Goal: Information Seeking & Learning: Learn about a topic

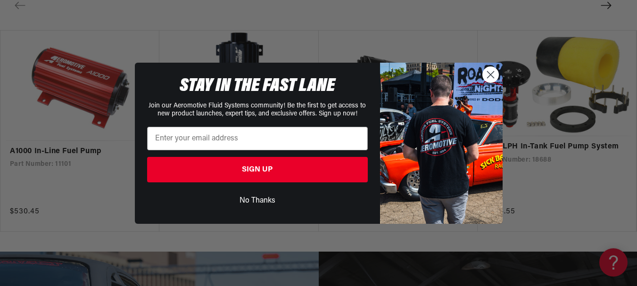
scroll to position [1665, 0]
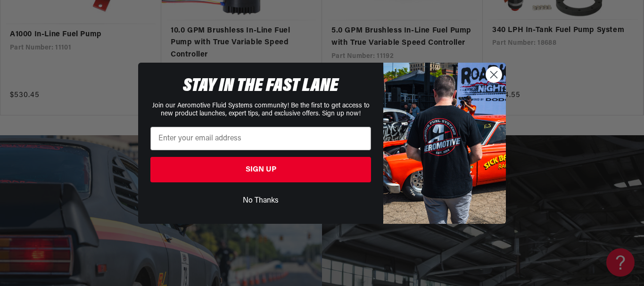
click at [499, 74] on circle "Close dialog" at bounding box center [494, 74] width 16 height 16
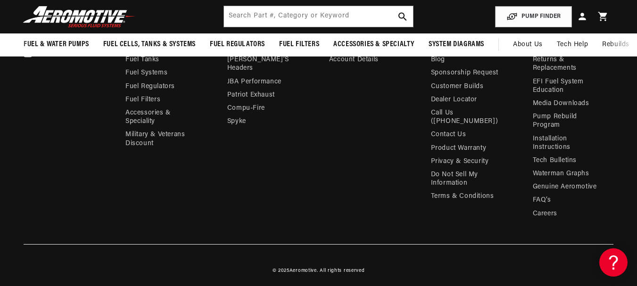
scroll to position [3141, 0]
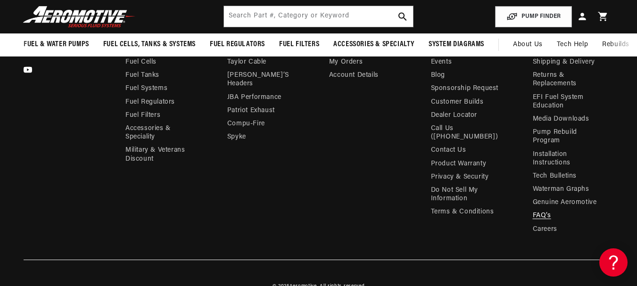
click at [544, 214] on link "FAQ’s" at bounding box center [541, 215] width 18 height 13
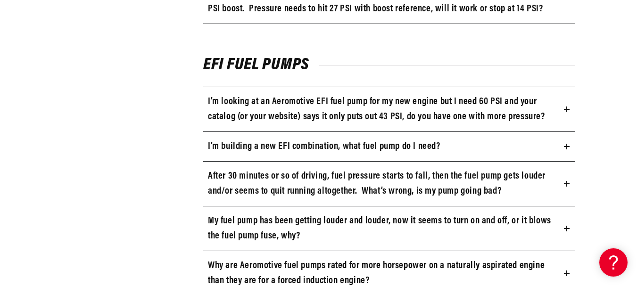
scroll to position [1099, 0]
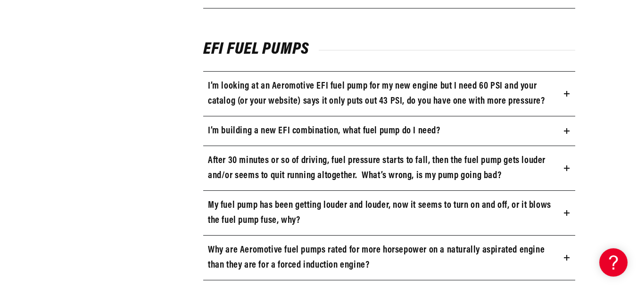
click at [564, 91] on icon at bounding box center [567, 94] width 6 height 6
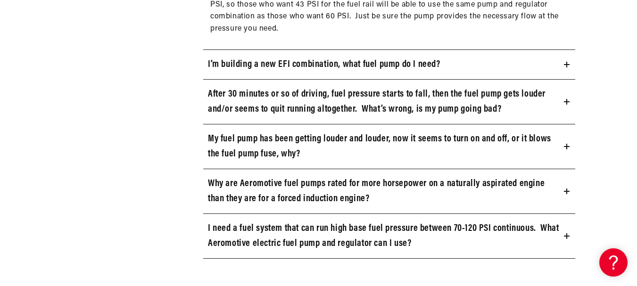
scroll to position [1665, 0]
click at [392, 64] on h3 "I’m building a new EFI combination, what fuel pump do I need?" at bounding box center [324, 64] width 232 height 15
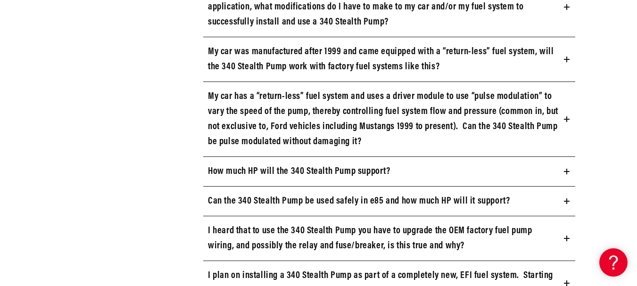
scroll to position [3314, 0]
click at [564, 58] on icon at bounding box center [567, 59] width 6 height 6
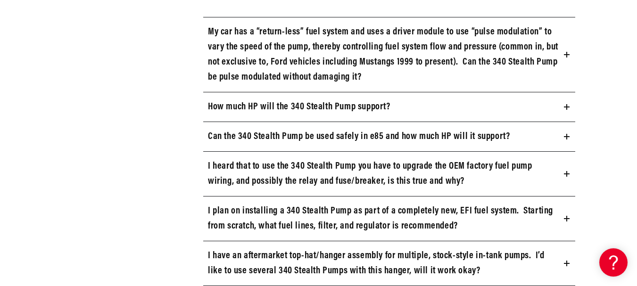
scroll to position [3754, 0]
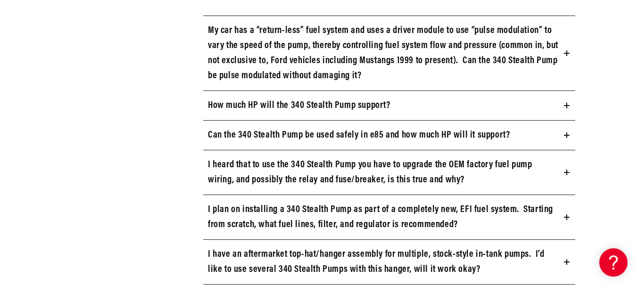
click at [564, 106] on icon at bounding box center [567, 106] width 6 height 0
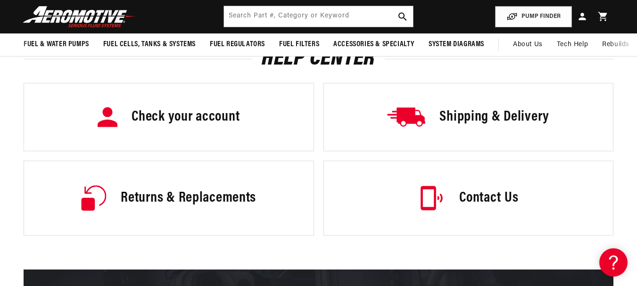
scroll to position [5230, 0]
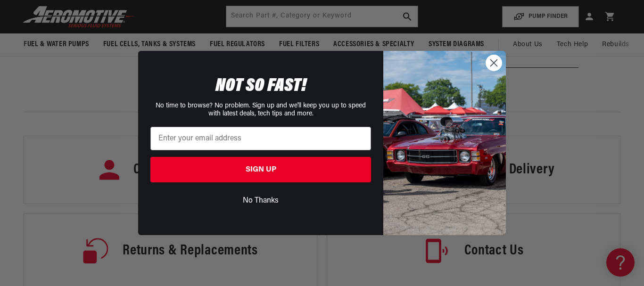
click at [490, 62] on circle "Close dialog" at bounding box center [494, 63] width 16 height 16
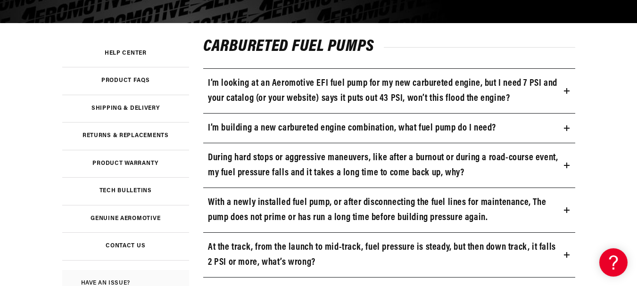
scroll to position [173, 0]
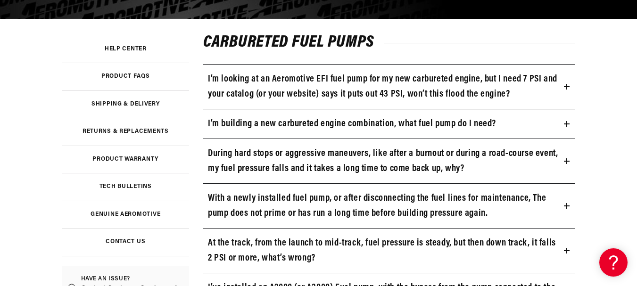
click at [128, 74] on h3 "Product FAQs" at bounding box center [125, 76] width 49 height 5
